Goal: Transaction & Acquisition: Purchase product/service

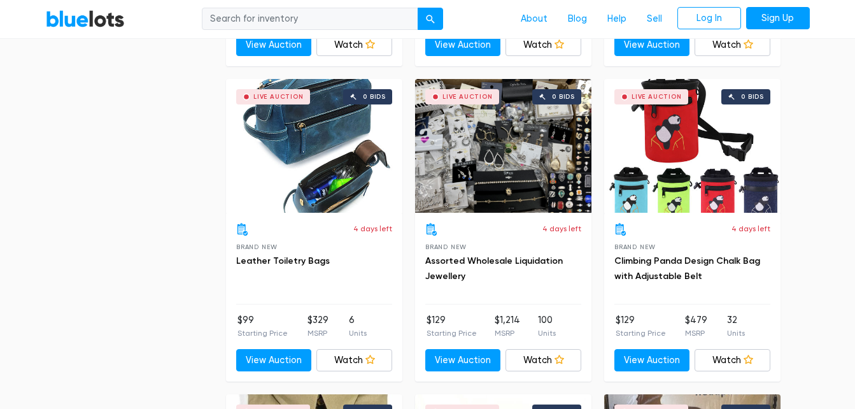
scroll to position [3205, 0]
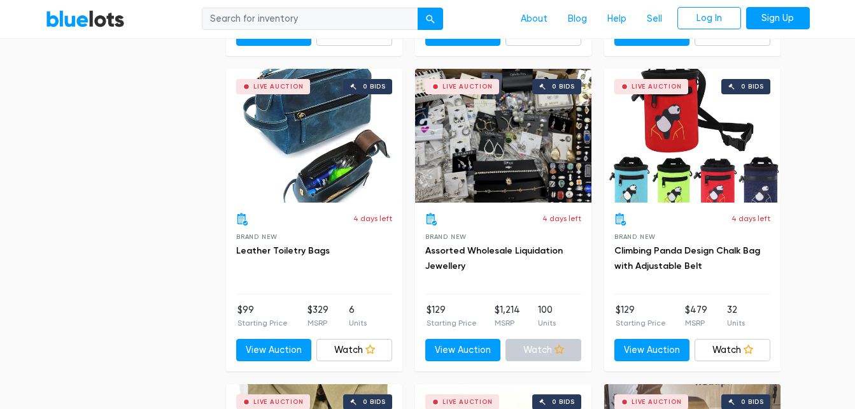
click at [544, 349] on link "Watch" at bounding box center [544, 350] width 76 height 23
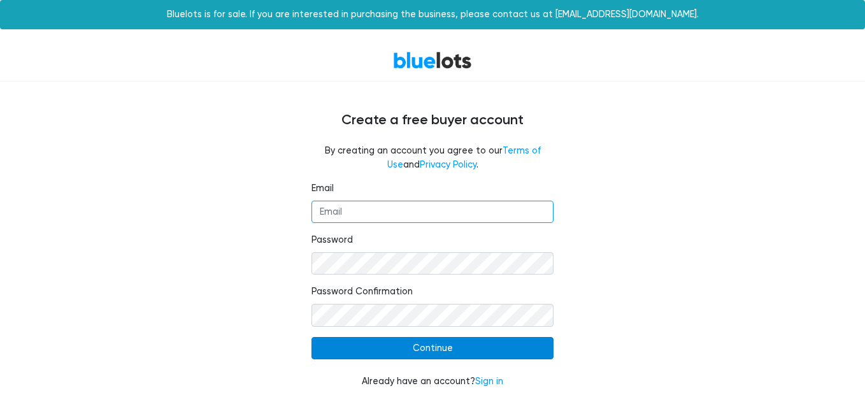
type input "[EMAIL_ADDRESS][DOMAIN_NAME]"
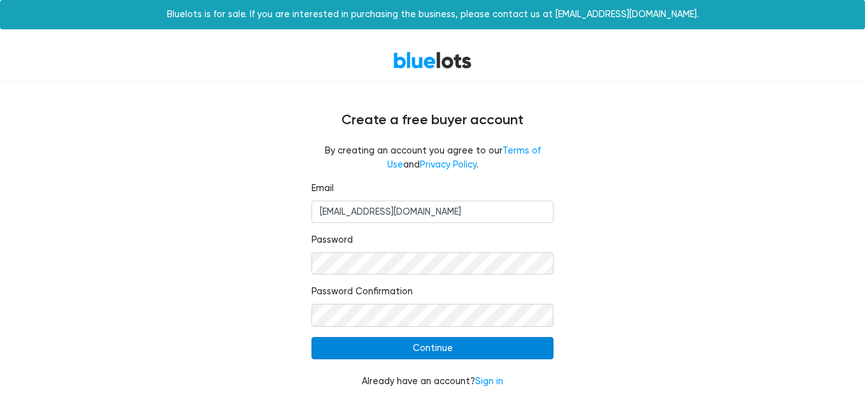
click at [433, 346] on input "Continue" at bounding box center [432, 348] width 242 height 23
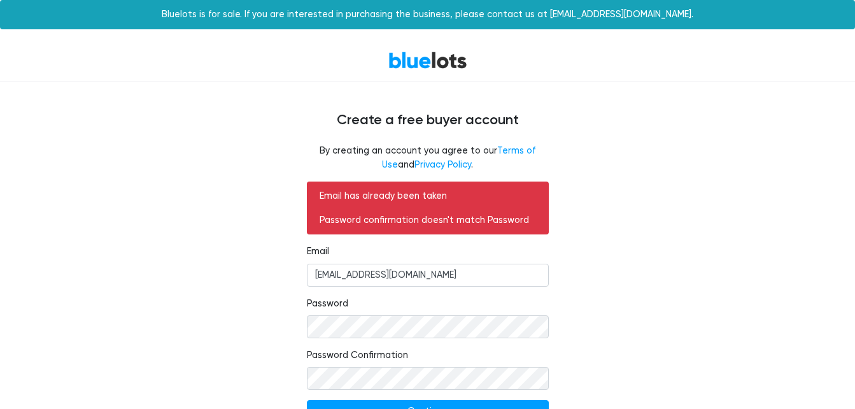
scroll to position [58, 0]
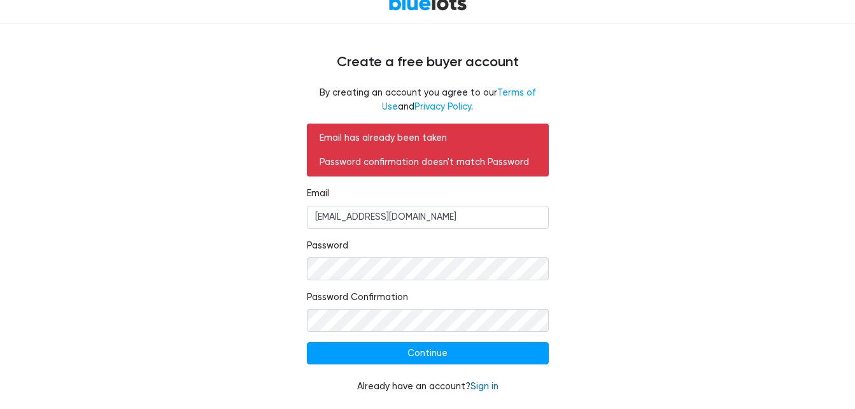
click at [489, 388] on link "Sign in" at bounding box center [485, 386] width 28 height 11
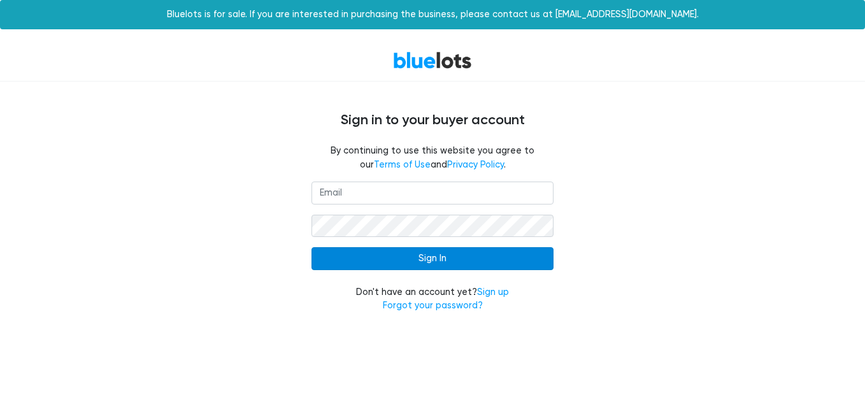
type input "[EMAIL_ADDRESS][DOMAIN_NAME]"
click at [403, 259] on input "Sign In" at bounding box center [432, 258] width 242 height 23
click at [361, 259] on input "Sign In" at bounding box center [432, 258] width 242 height 23
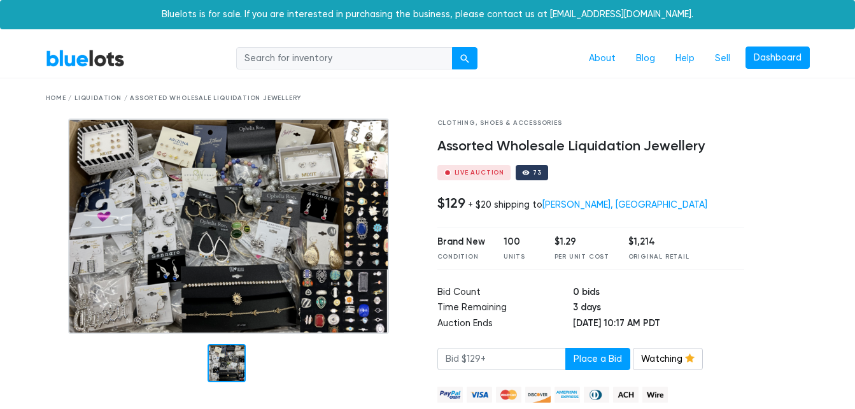
click at [53, 94] on div "Home / Liquidation / Assorted Wholesale Liquidation Jewellery" at bounding box center [428, 99] width 764 height 10
click at [66, 63] on link "BlueLots" at bounding box center [85, 58] width 79 height 18
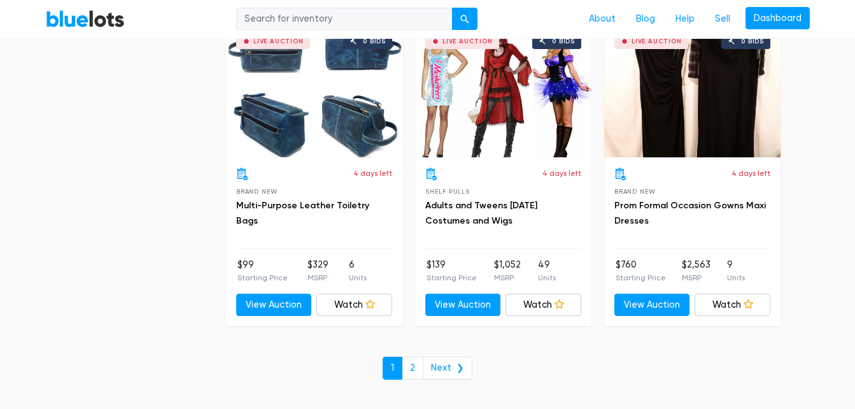
scroll to position [5523, 0]
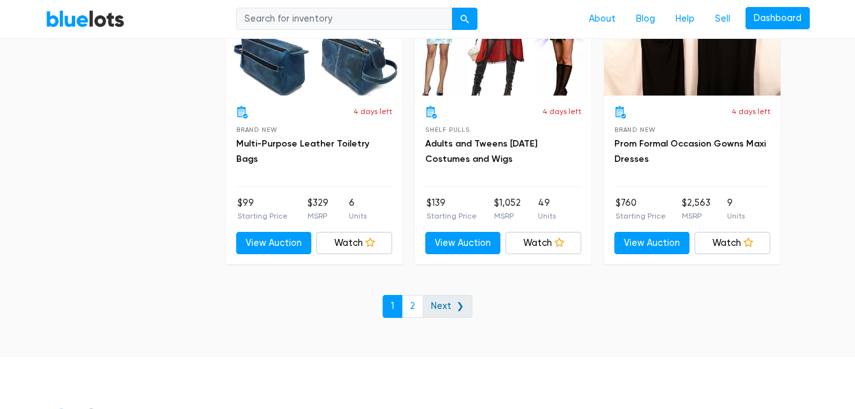
click at [436, 302] on link "Next ❯" at bounding box center [448, 306] width 50 height 23
